Goal: Task Accomplishment & Management: Manage account settings

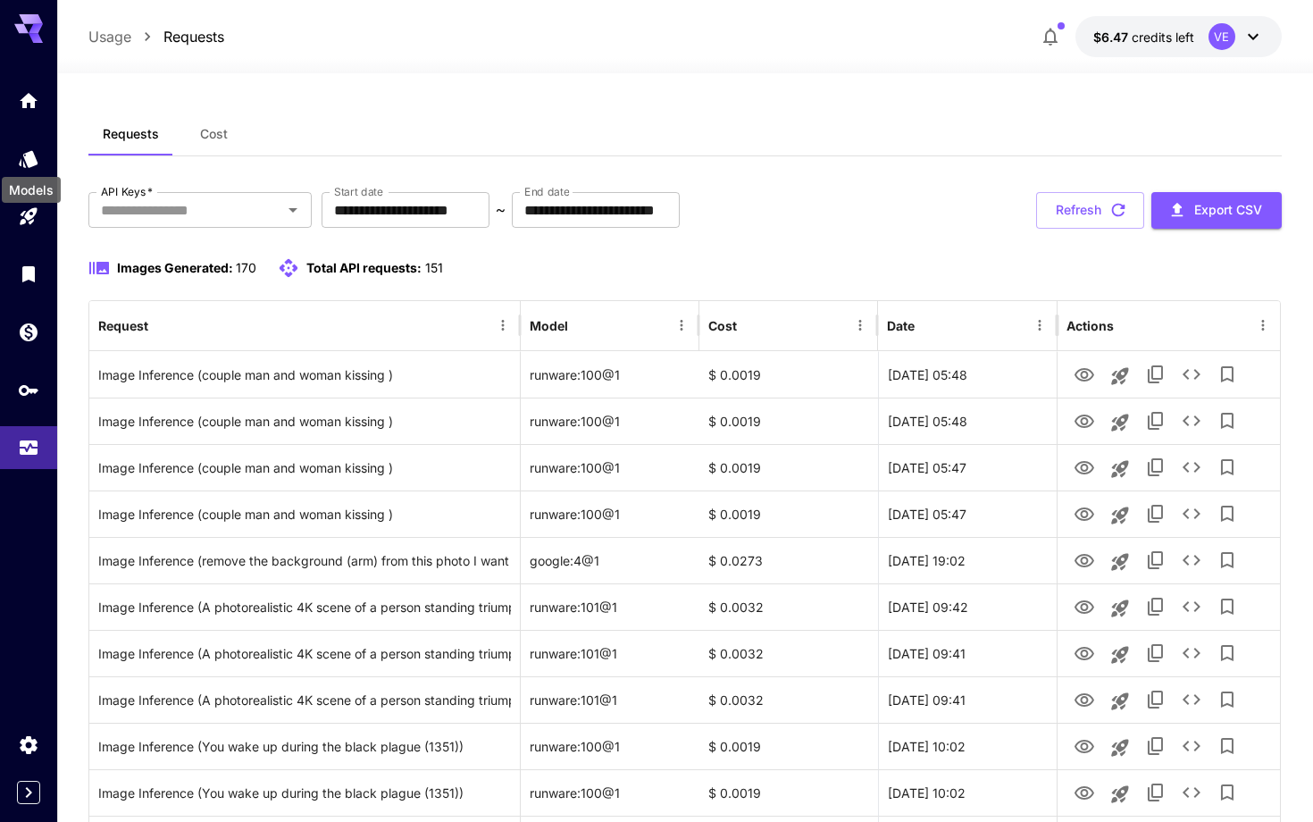
click at [21, 164] on div "Models" at bounding box center [31, 184] width 63 height 40
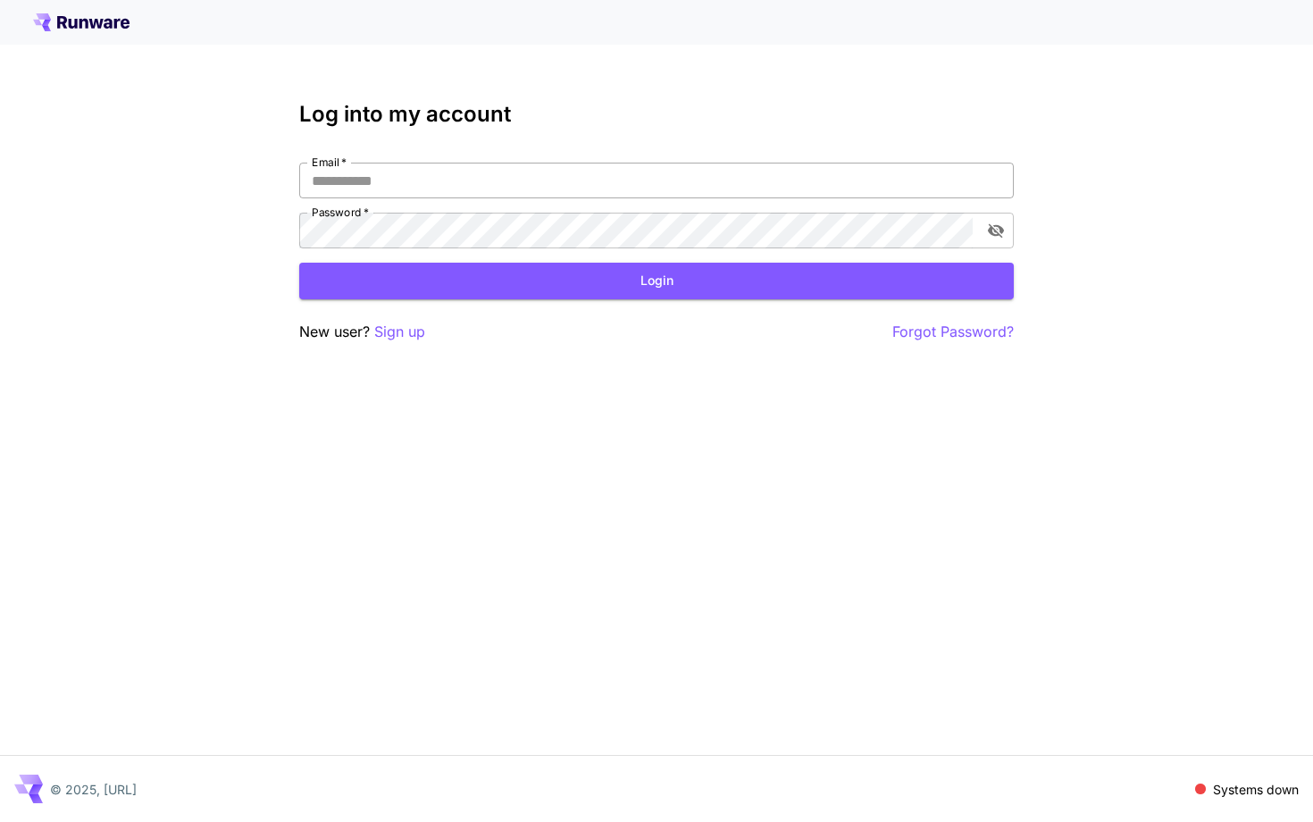
type input "**********"
click at [531, 291] on button "Login" at bounding box center [656, 281] width 715 height 37
